Goal: Navigation & Orientation: Find specific page/section

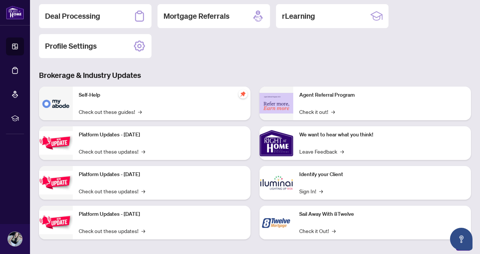
scroll to position [89, 0]
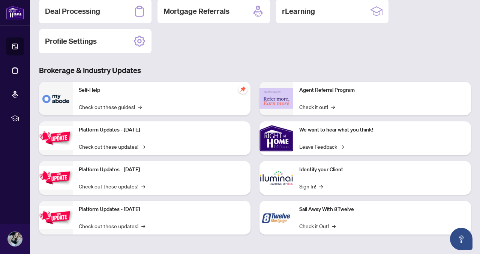
click at [320, 171] on p "Identify your Client" at bounding box center [382, 170] width 166 height 8
click at [315, 186] on link "Sign In! →" at bounding box center [311, 186] width 24 height 8
